Goal: Task Accomplishment & Management: Use online tool/utility

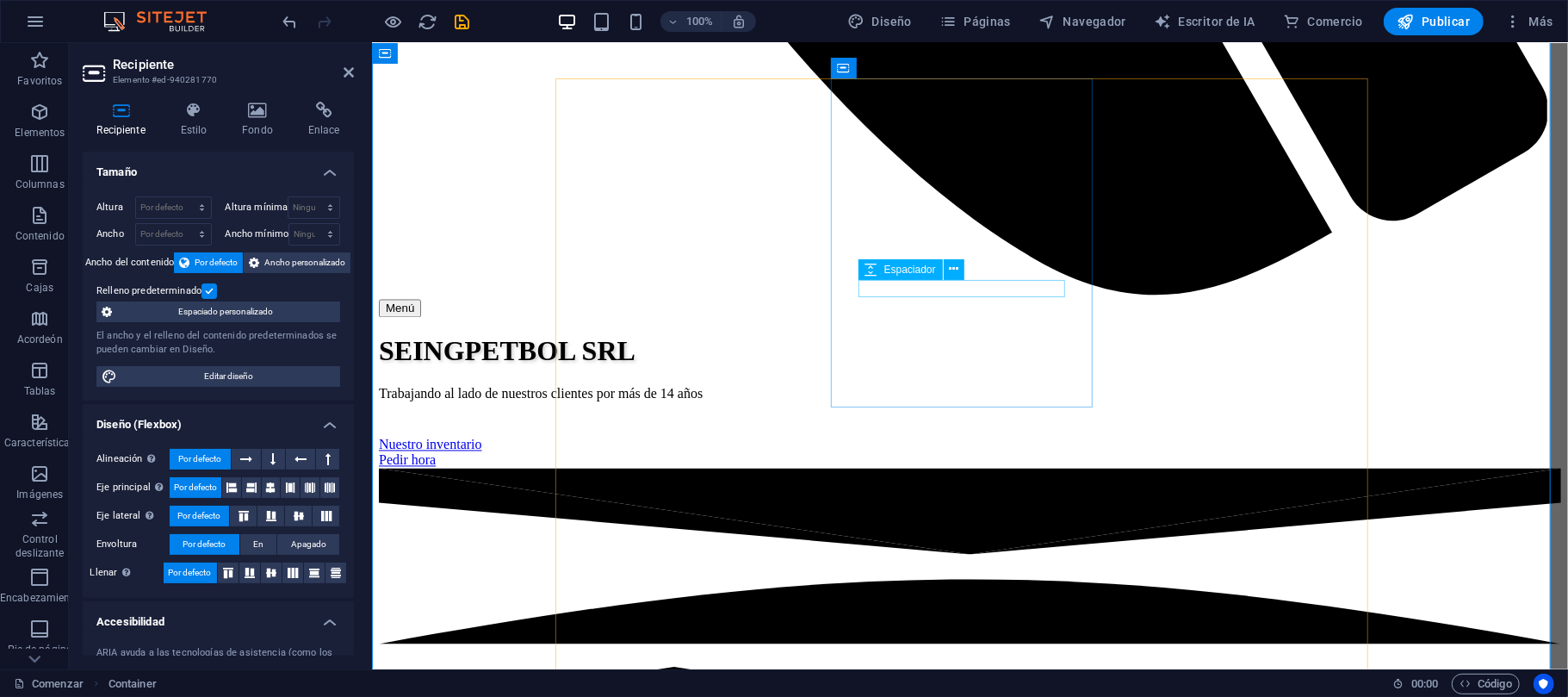
scroll to position [1900, 0]
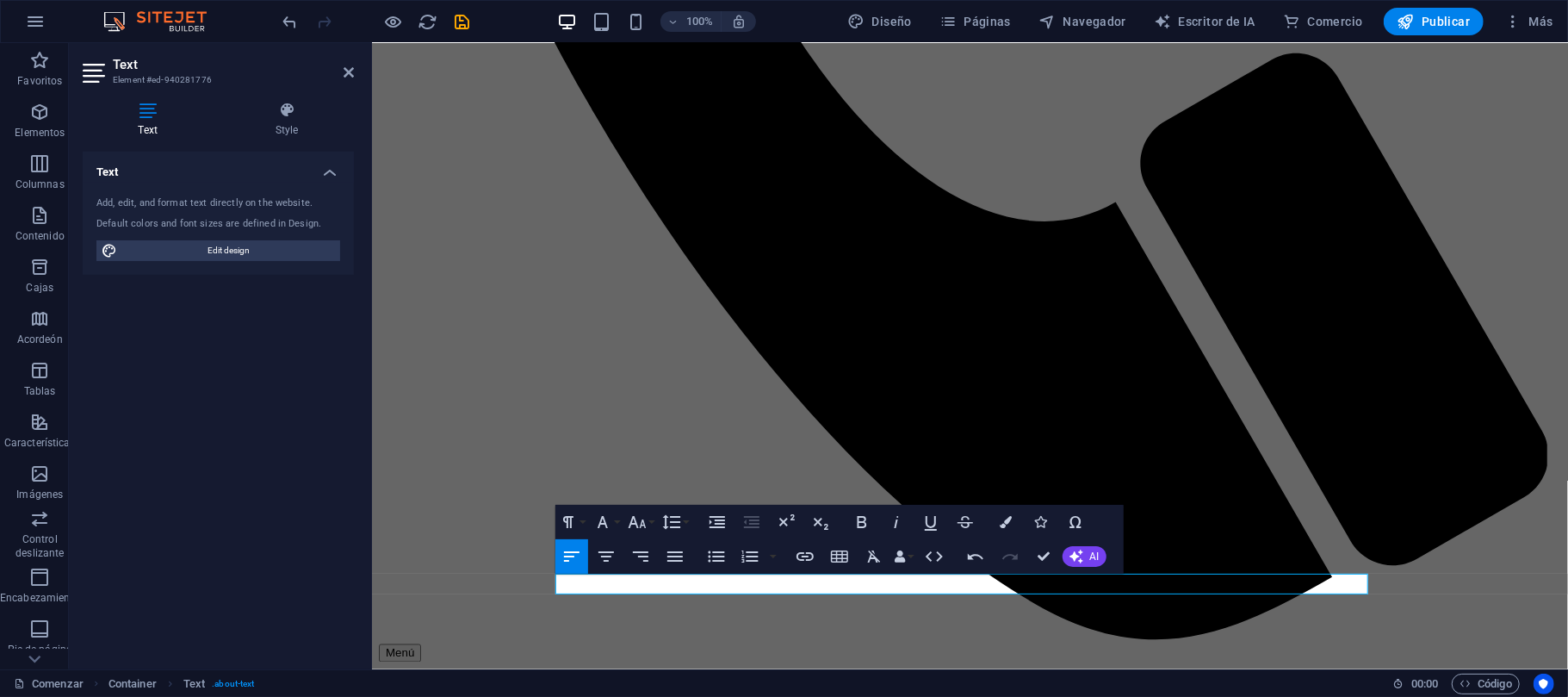
scroll to position [1672, 0]
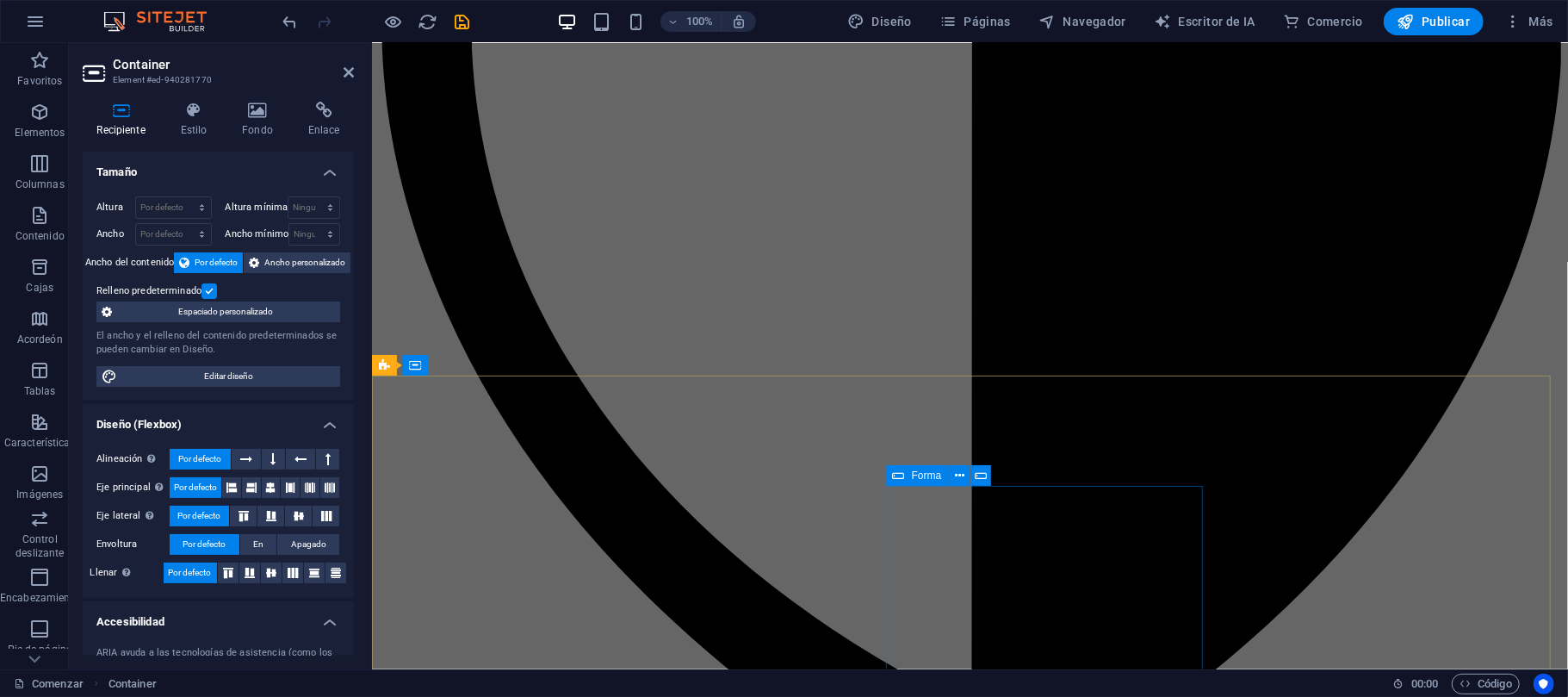
scroll to position [7989, 0]
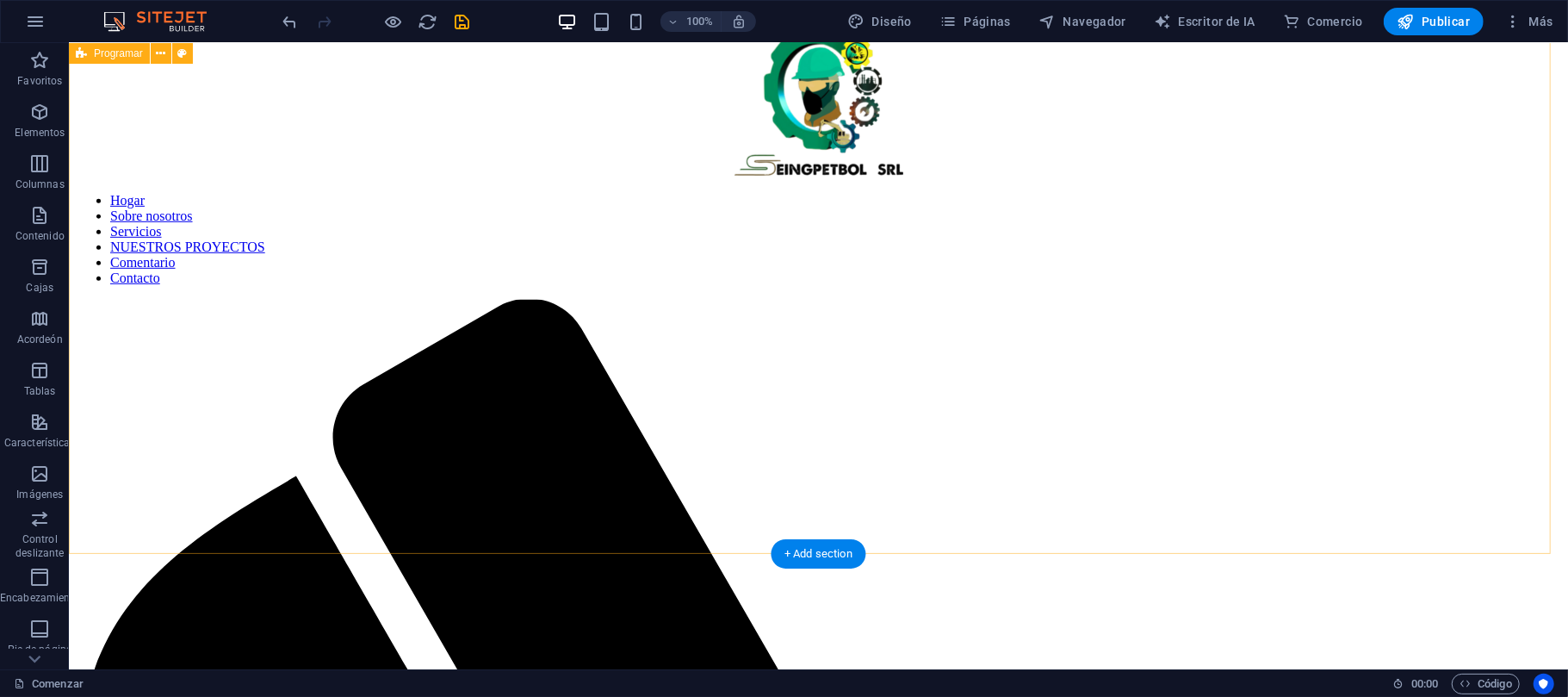
scroll to position [918, 0]
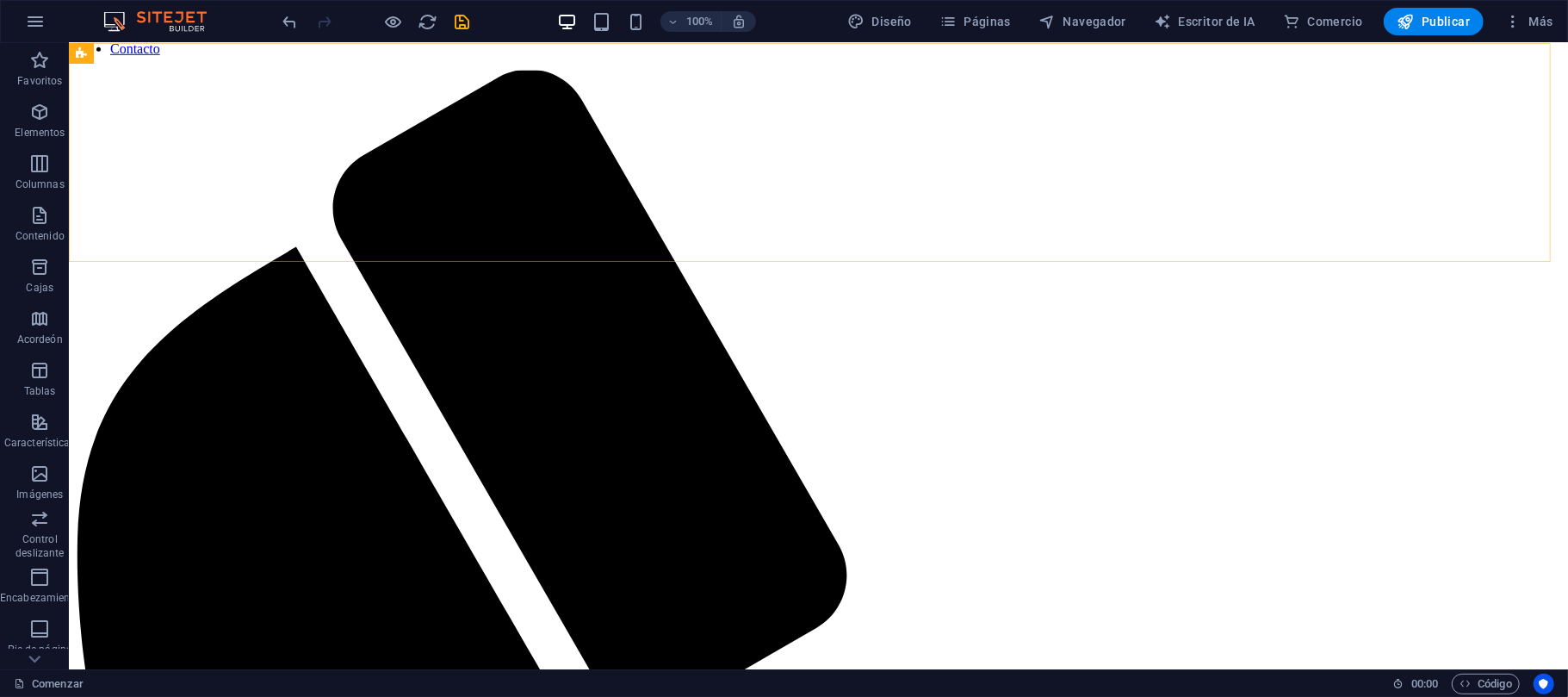
click at [465, 10] on div at bounding box center [376, 21] width 192 height 28
click at [465, 22] on icon "ahorrar" at bounding box center [463, 21] width 19 height 19
checkbox input "false"
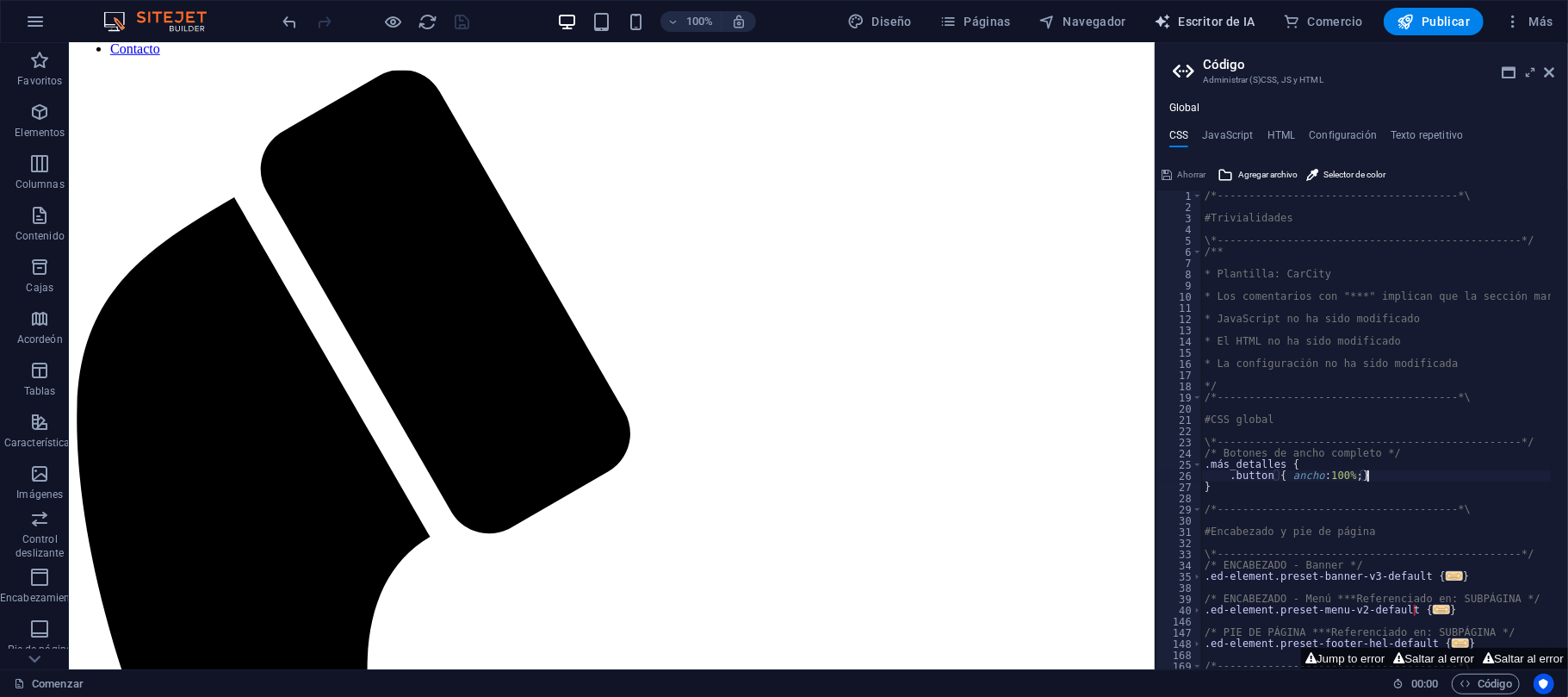
click at [1188, 22] on font "Escritor de IA" at bounding box center [1217, 21] width 78 height 14
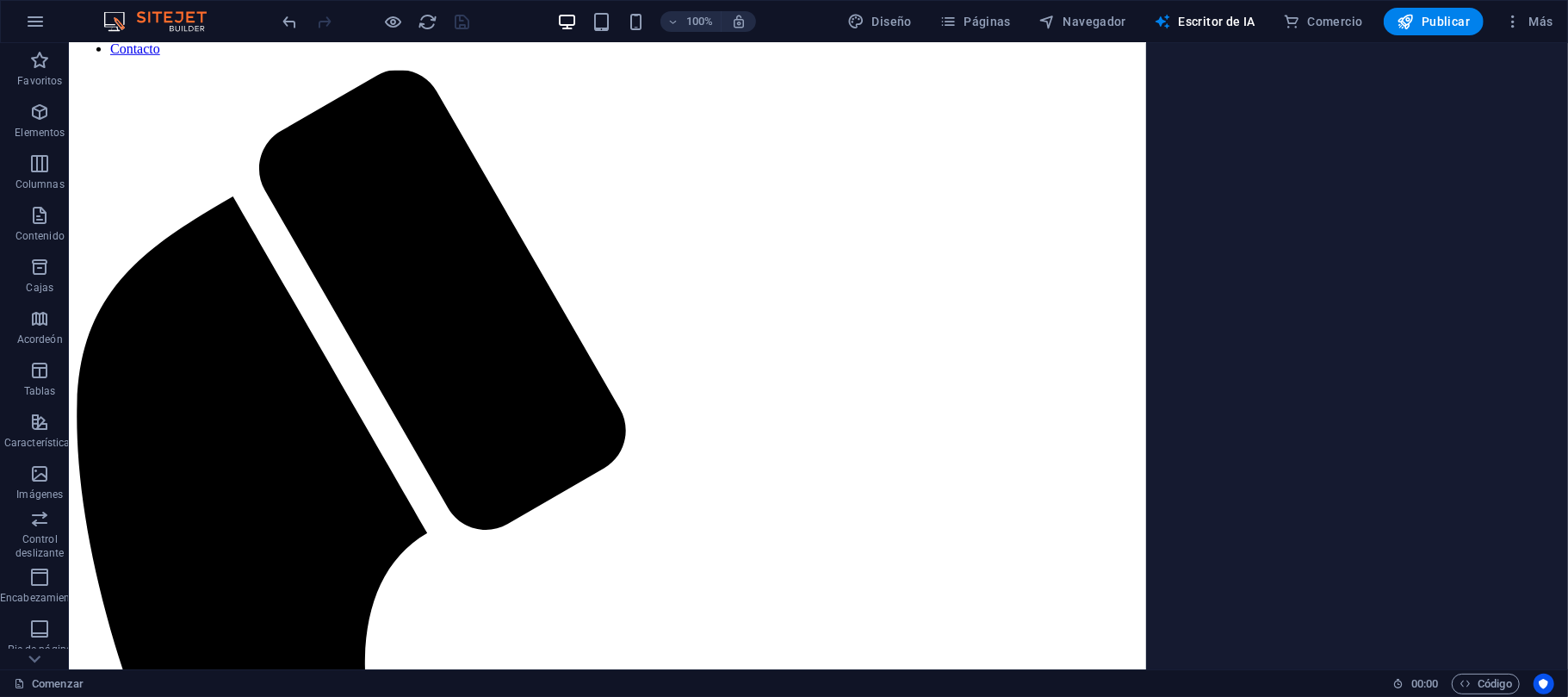
select select "English"
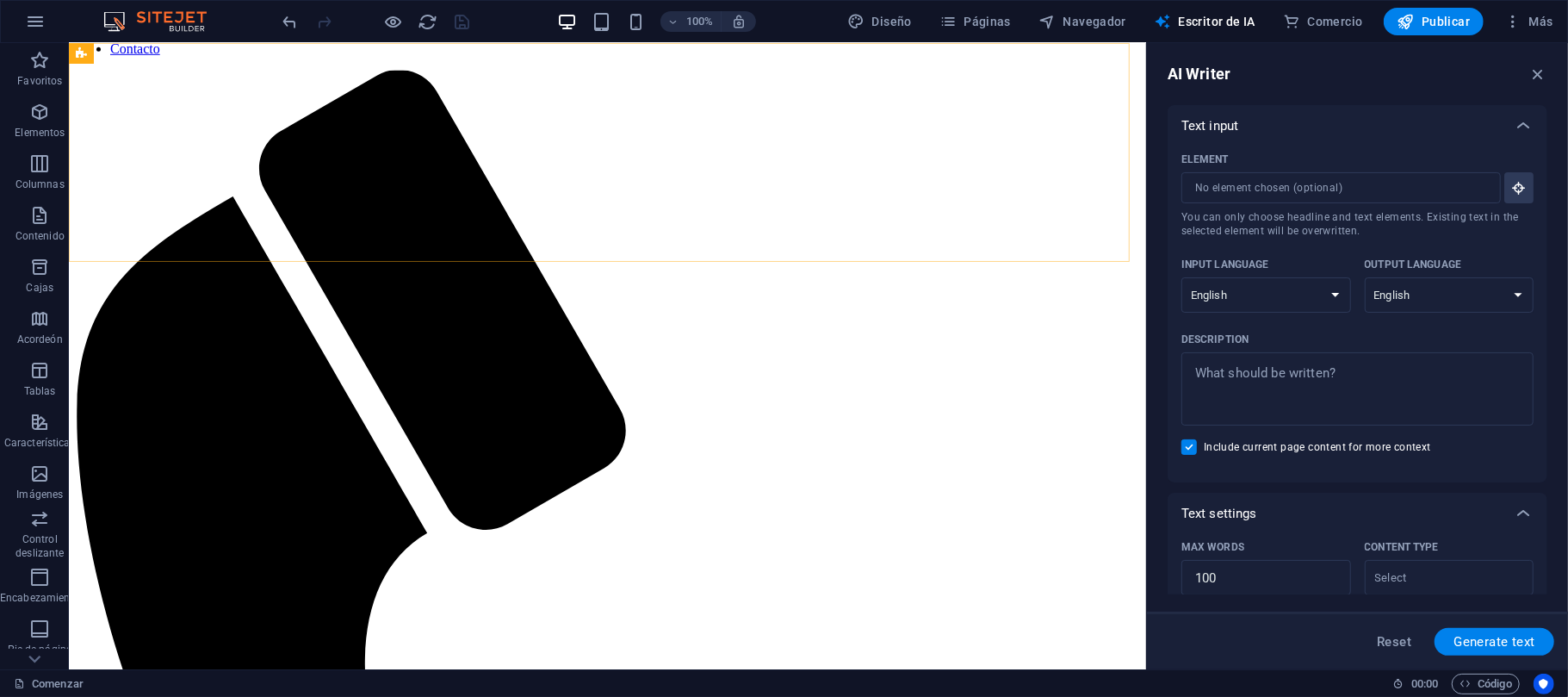
scroll to position [0, 0]
click at [1321, 301] on select "Albanian Arabic Armenian Awadhi Azerbaijani Bashkir Basque Belarusian Bengali B…" at bounding box center [1266, 295] width 169 height 35
select select "Spanish"
click at [1181, 278] on select "Albanian Arabic Armenian Awadhi Azerbaijani Bashkir Basque Belarusian Bengali B…" at bounding box center [1266, 295] width 169 height 35
click at [1493, 301] on select "Albanian Arabic Armenian Awadhi Azerbaijani Bashkir Basque Belarusian Bengali B…" at bounding box center [1449, 295] width 169 height 35
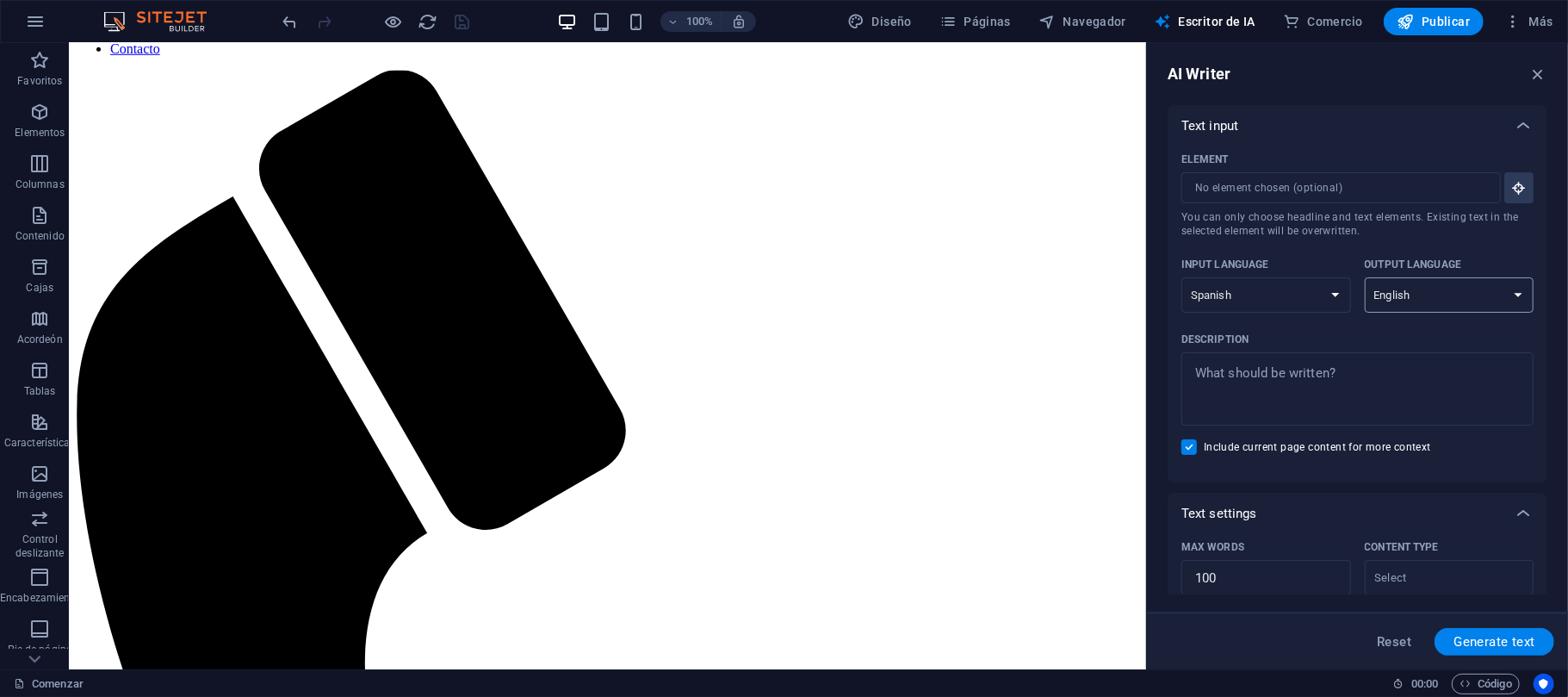
click at [1364, 278] on select "Albanian Arabic Armenian Awadhi Azerbaijani Bashkir Basque Belarusian Bengali B…" at bounding box center [1449, 295] width 169 height 35
